Goal: Transaction & Acquisition: Purchase product/service

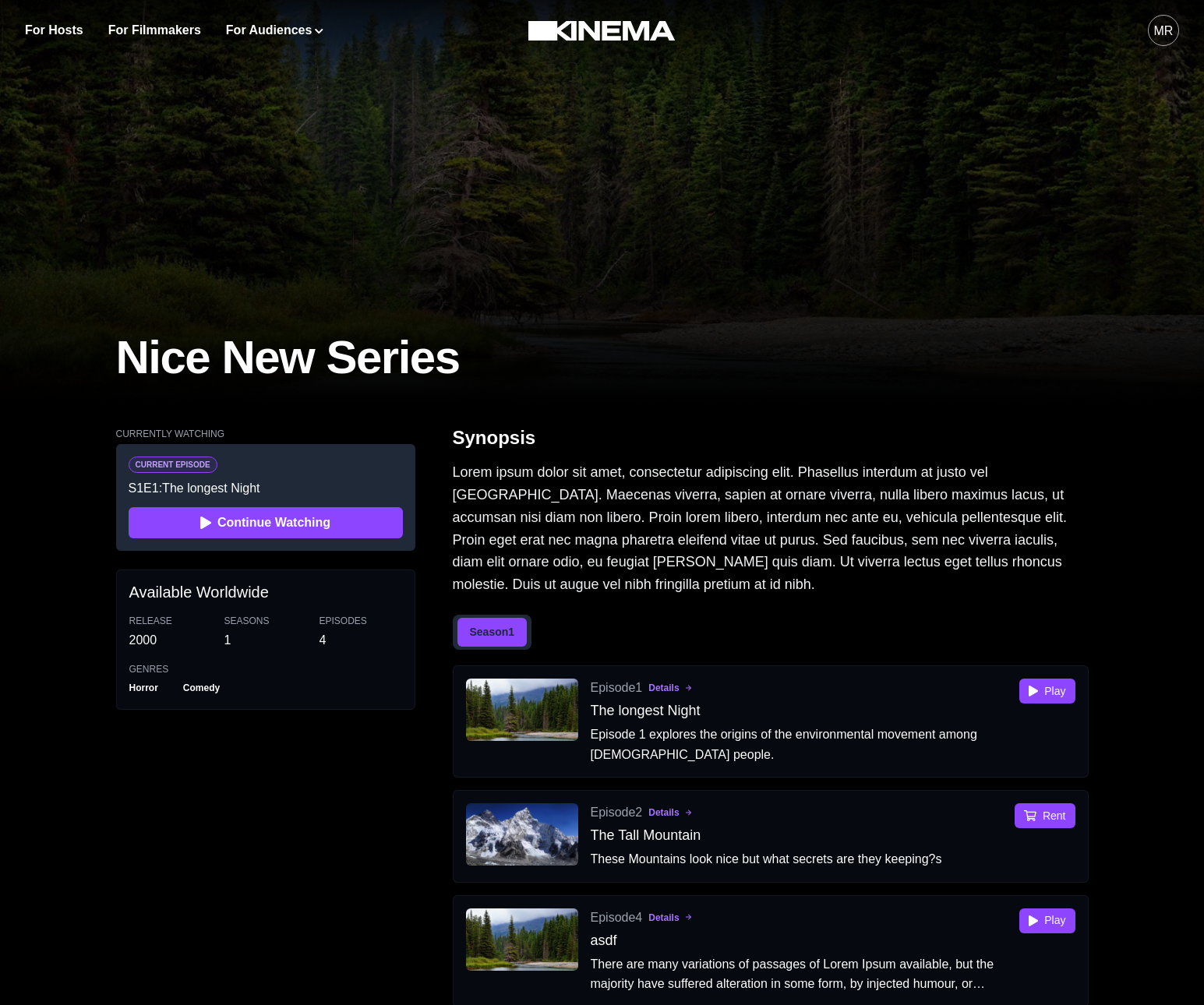
scroll to position [628, 0]
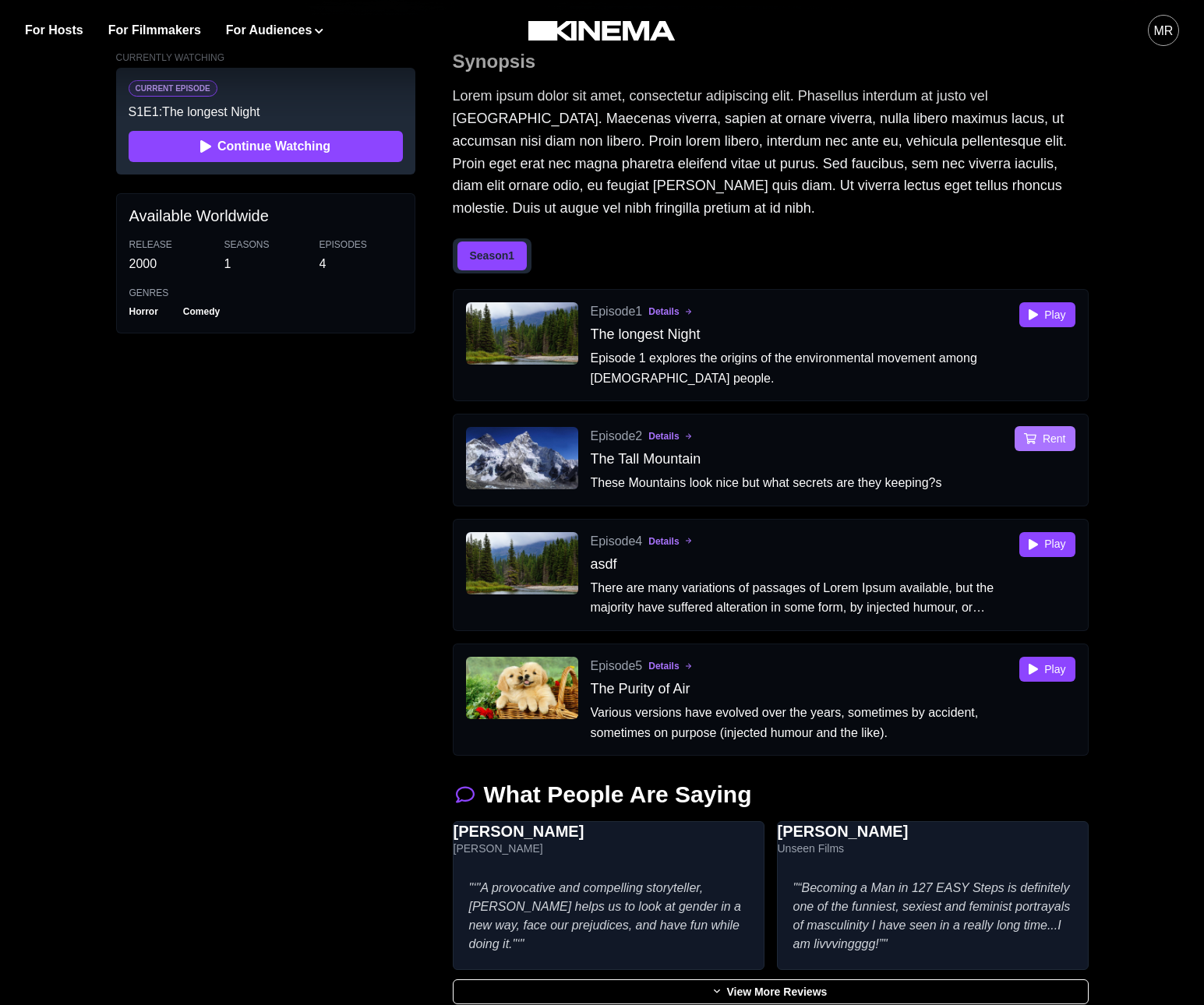
click at [1041, 436] on button "Rent" at bounding box center [1045, 439] width 60 height 25
